Goal: Information Seeking & Learning: Check status

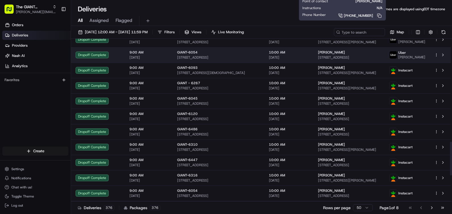
scroll to position [619, 0]
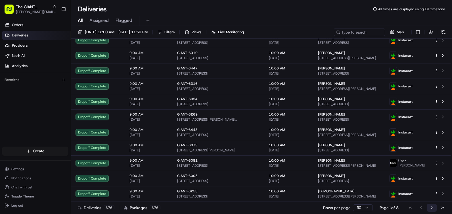
click at [433, 208] on button "Go to next page" at bounding box center [432, 208] width 10 height 8
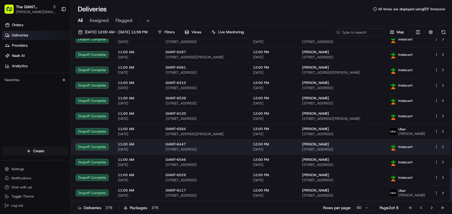
scroll to position [619, 0]
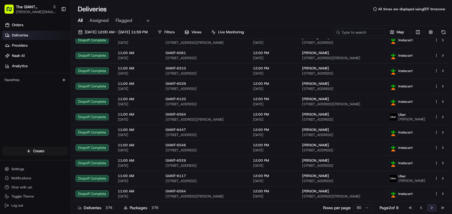
click at [431, 208] on button "Go to next page" at bounding box center [432, 208] width 10 height 8
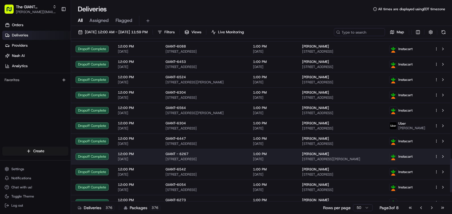
scroll to position [619, 0]
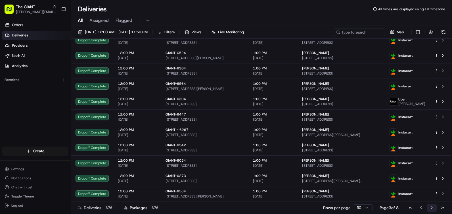
click at [432, 207] on button "Go to next page" at bounding box center [432, 208] width 10 height 8
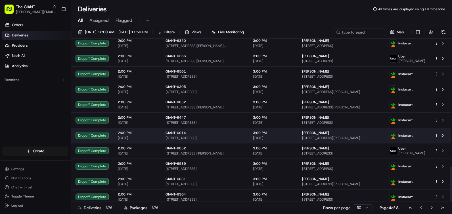
scroll to position [619, 0]
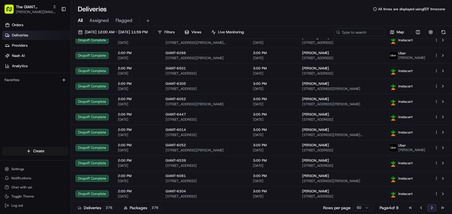
click at [431, 207] on button "Go to next page" at bounding box center [432, 208] width 10 height 8
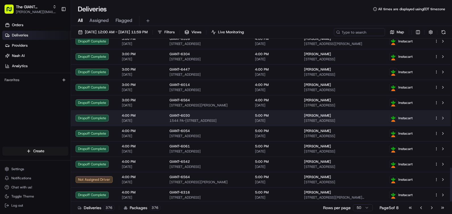
scroll to position [619, 0]
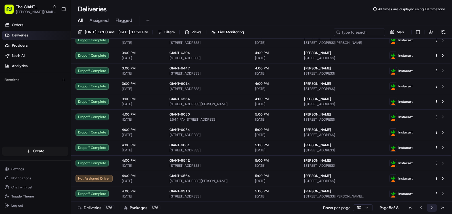
click at [431, 206] on button "Go to next page" at bounding box center [432, 208] width 10 height 8
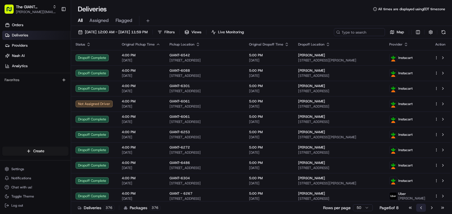
click at [420, 208] on button "Go to previous page" at bounding box center [422, 208] width 10 height 8
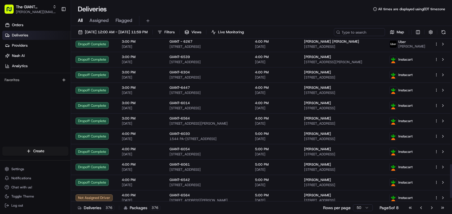
scroll to position [619, 0]
